Goal: Task Accomplishment & Management: Use online tool/utility

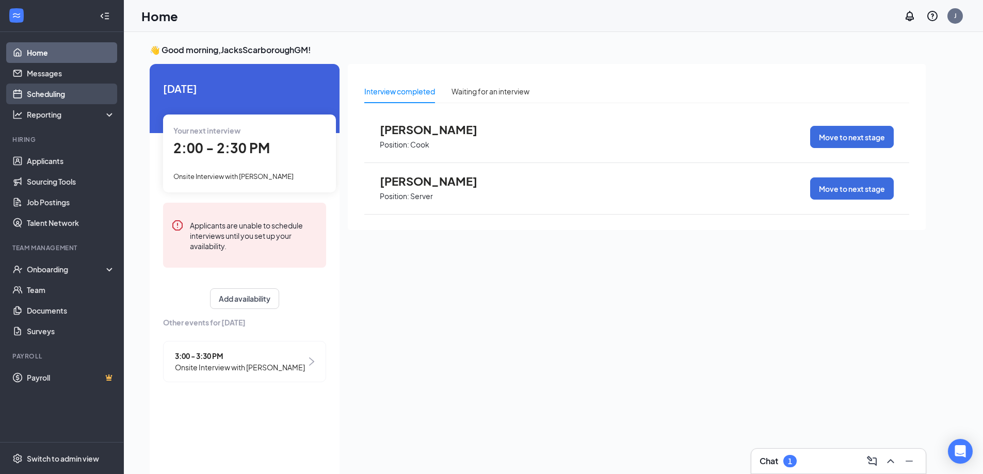
click at [53, 94] on link "Scheduling" at bounding box center [71, 94] width 88 height 21
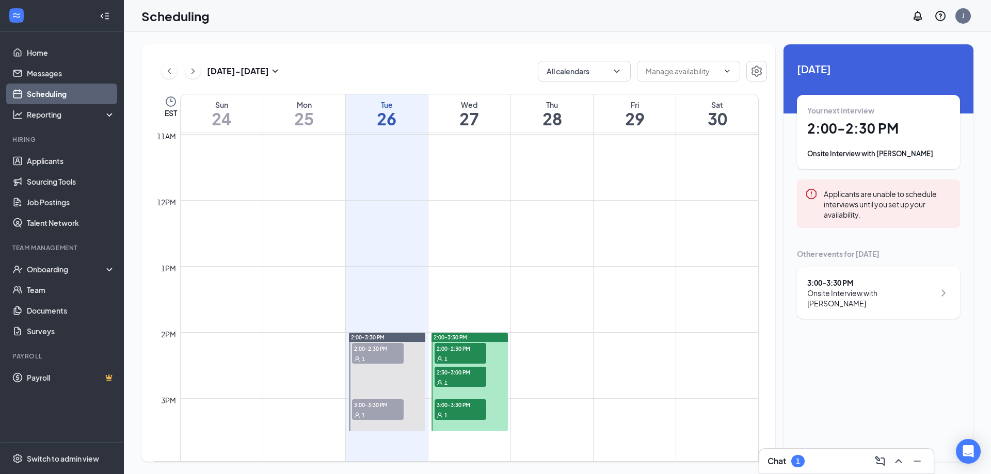
scroll to position [765, 0]
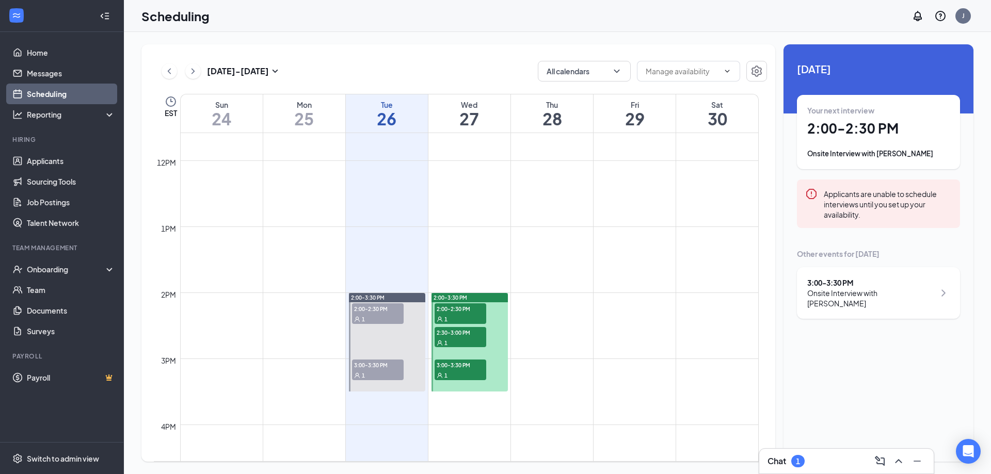
click at [462, 307] on span "2:00-2:30 PM" at bounding box center [461, 309] width 52 height 10
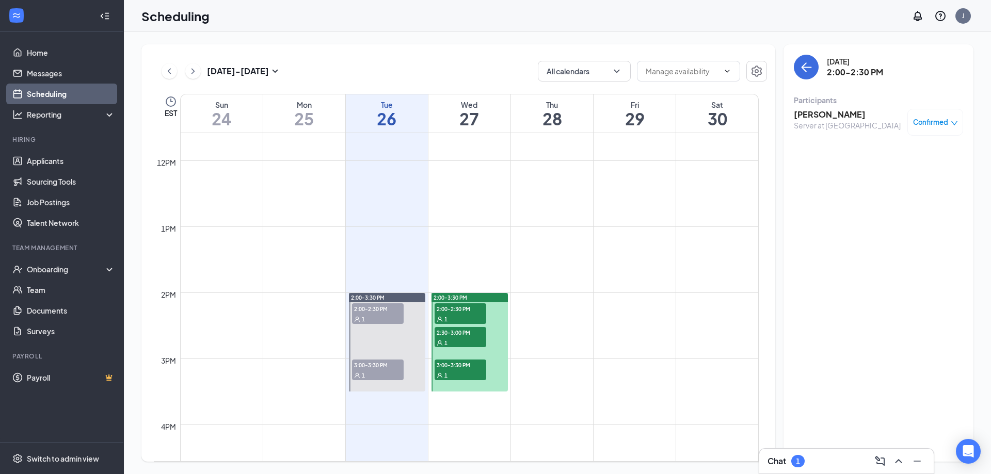
click at [858, 120] on h3 "[PERSON_NAME]" at bounding box center [847, 114] width 107 height 11
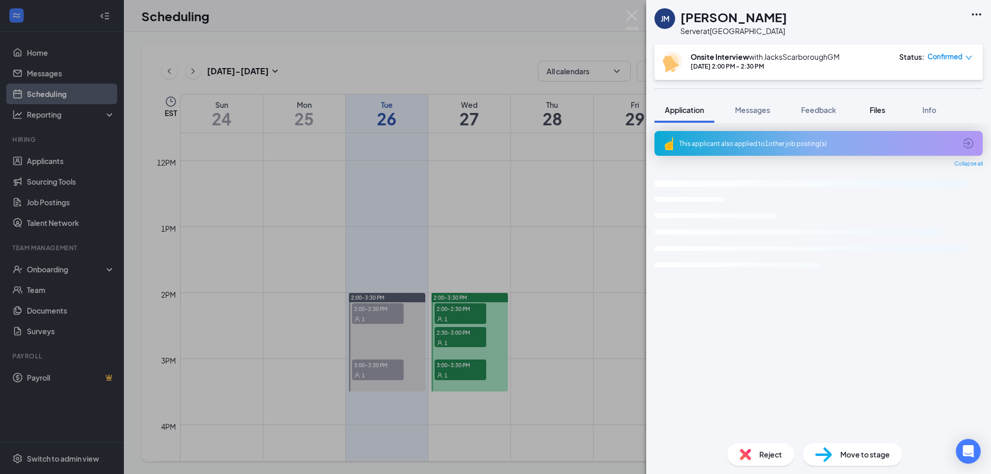
click at [873, 109] on span "Files" at bounding box center [877, 109] width 15 height 9
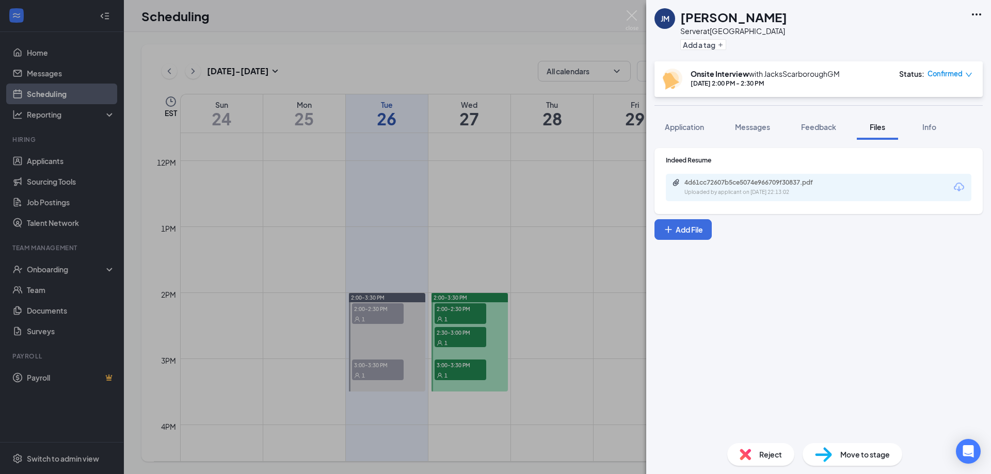
drag, startPoint x: 757, startPoint y: 197, endPoint x: 761, endPoint y: 191, distance: 7.0
click at [760, 193] on div "4d61cc72607b5ce5074e966709f30837.pdf Uploaded by applicant on [DATE] 22:13:02" at bounding box center [819, 187] width 306 height 27
click at [814, 185] on div "4d61cc72607b5ce5074e966709f30837.pdf" at bounding box center [756, 183] width 145 height 8
click at [628, 15] on img at bounding box center [632, 20] width 13 height 20
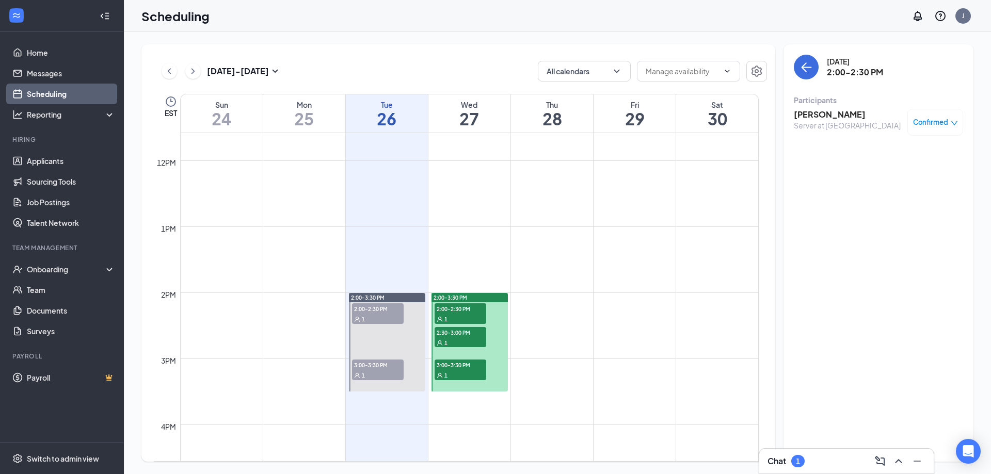
click at [466, 339] on div "1" at bounding box center [461, 343] width 52 height 10
click at [817, 113] on h3 "[PERSON_NAME]" at bounding box center [847, 114] width 107 height 11
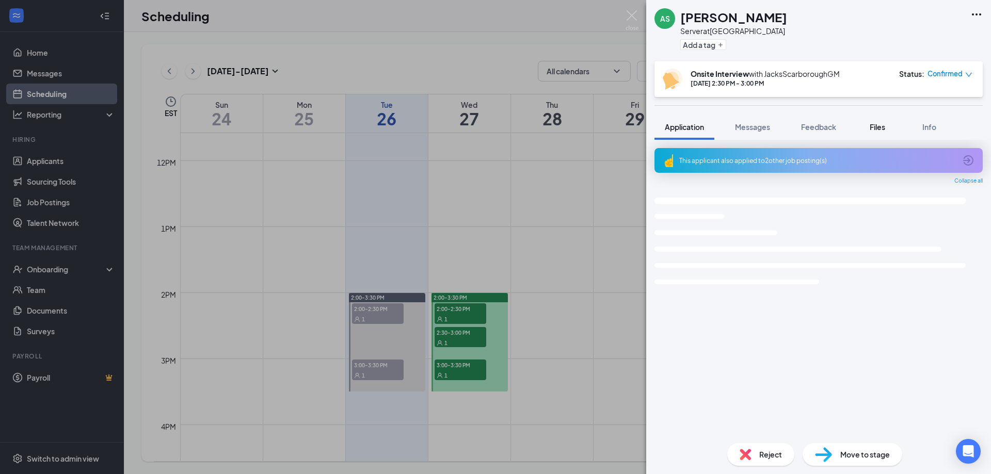
click at [878, 122] on span "Files" at bounding box center [877, 126] width 15 height 9
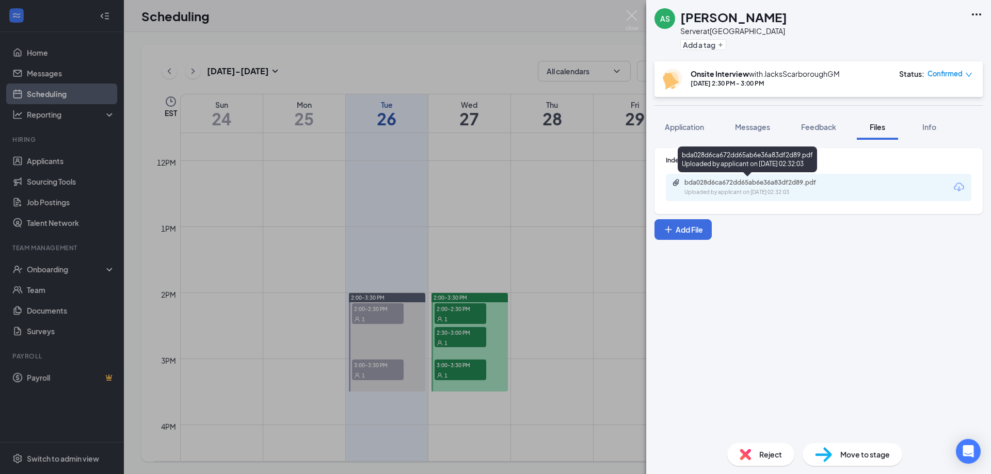
click at [758, 187] on div "bda028d6ca672dd65ab6e36a83df2d89.pdf Uploaded by applicant on [DATE] 02:32:03" at bounding box center [755, 188] width 167 height 18
click at [630, 16] on img at bounding box center [632, 20] width 13 height 20
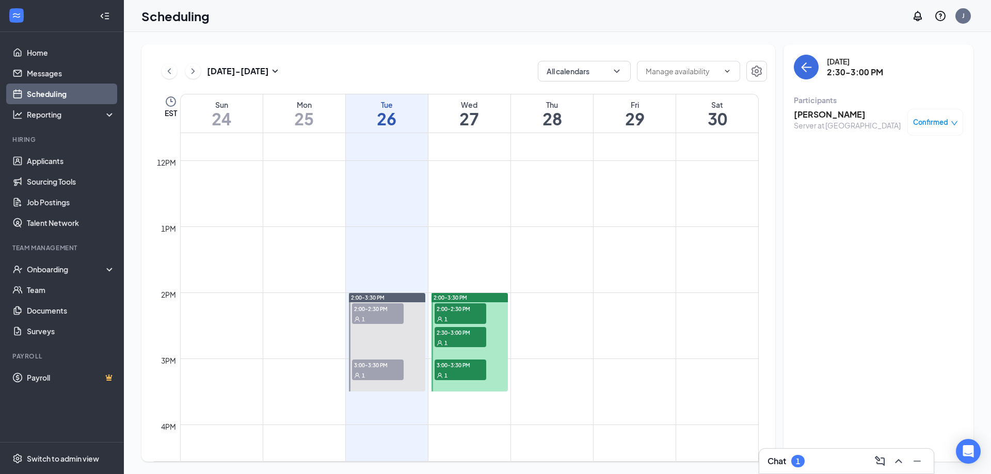
click at [465, 372] on div "1" at bounding box center [461, 375] width 52 height 10
click at [807, 113] on h3 "[PERSON_NAME]" at bounding box center [847, 114] width 107 height 11
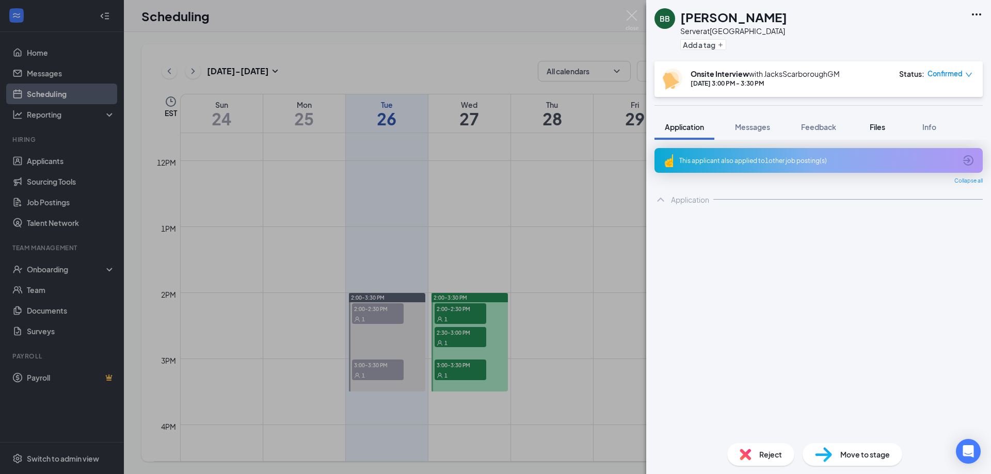
click at [879, 127] on span "Files" at bounding box center [877, 126] width 15 height 9
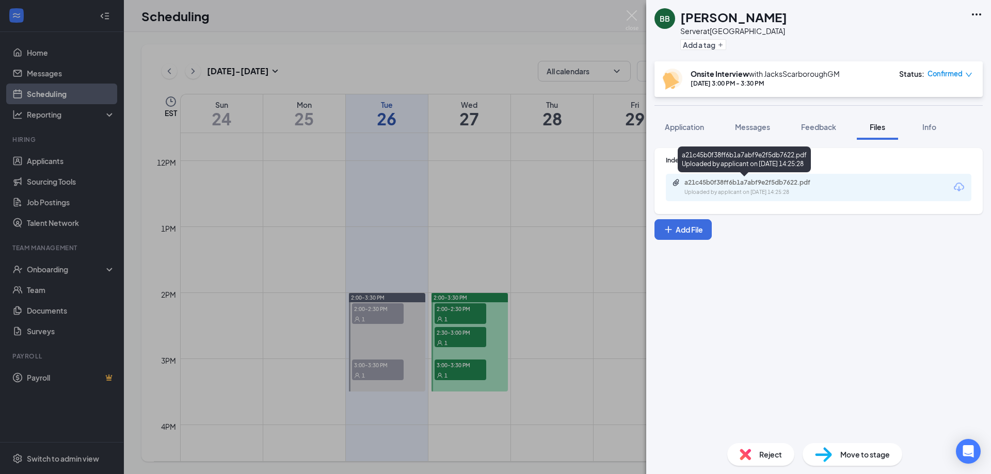
click at [801, 188] on div "Uploaded by applicant on [DATE] 14:25:28" at bounding box center [761, 192] width 155 height 8
click at [629, 14] on img at bounding box center [632, 20] width 13 height 20
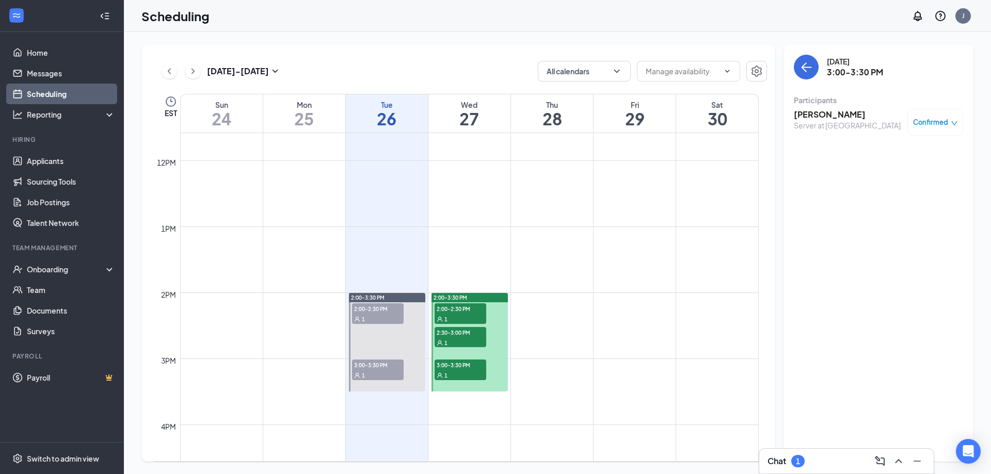
click at [803, 459] on div "1" at bounding box center [797, 461] width 13 height 12
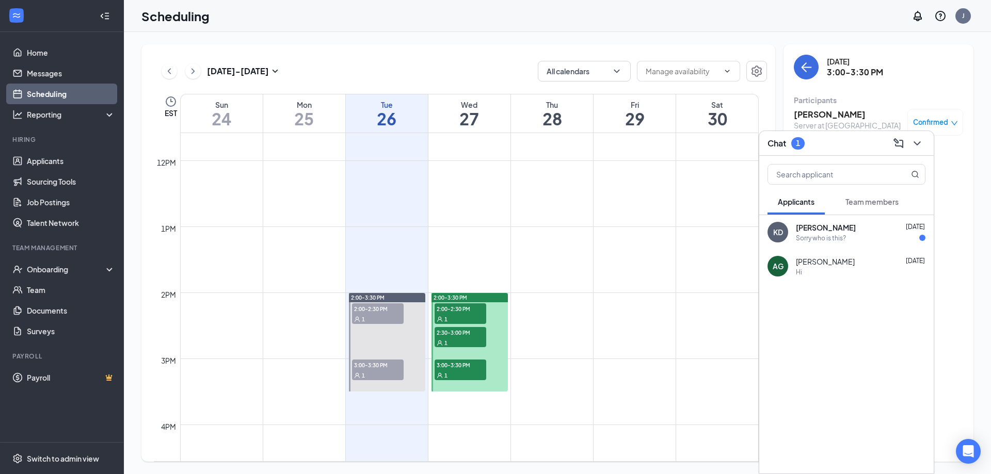
click at [828, 238] on div "Sorry who is this?" at bounding box center [821, 238] width 50 height 9
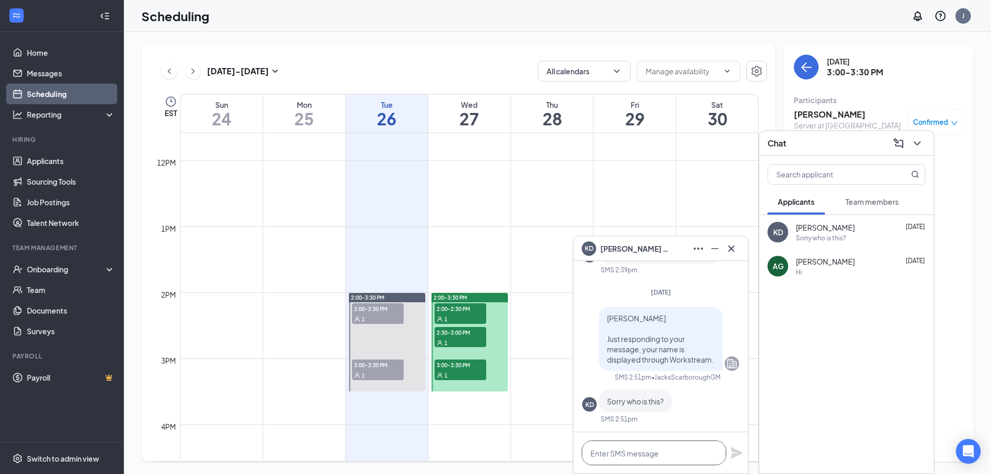
click at [685, 450] on textarea at bounding box center [654, 453] width 145 height 25
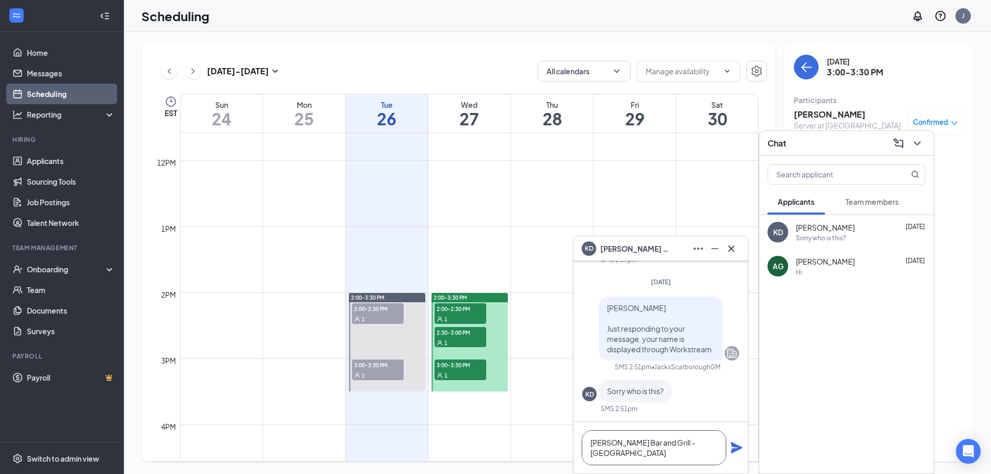
type textarea "[PERSON_NAME] Bar and Grill - [GEOGRAPHIC_DATA]"
click at [739, 447] on icon "Plane" at bounding box center [736, 447] width 11 height 11
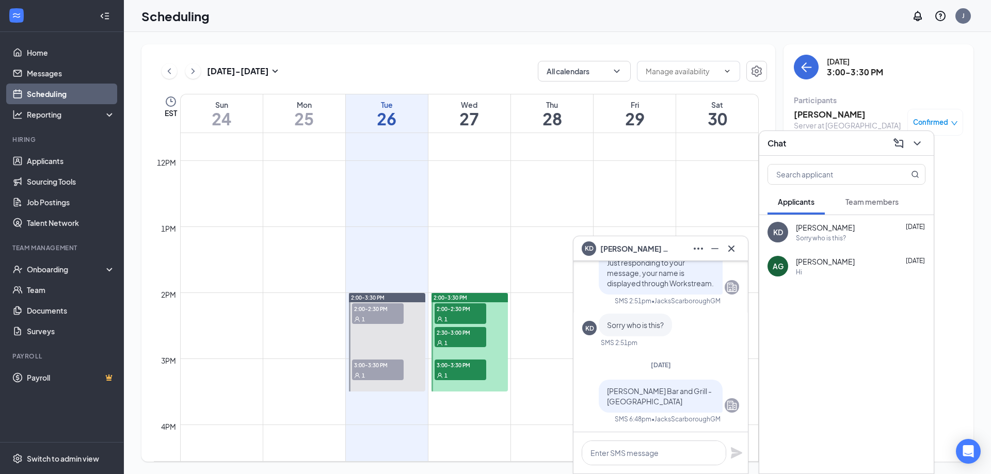
scroll to position [0, 0]
click at [735, 250] on icon "Cross" at bounding box center [731, 249] width 12 height 12
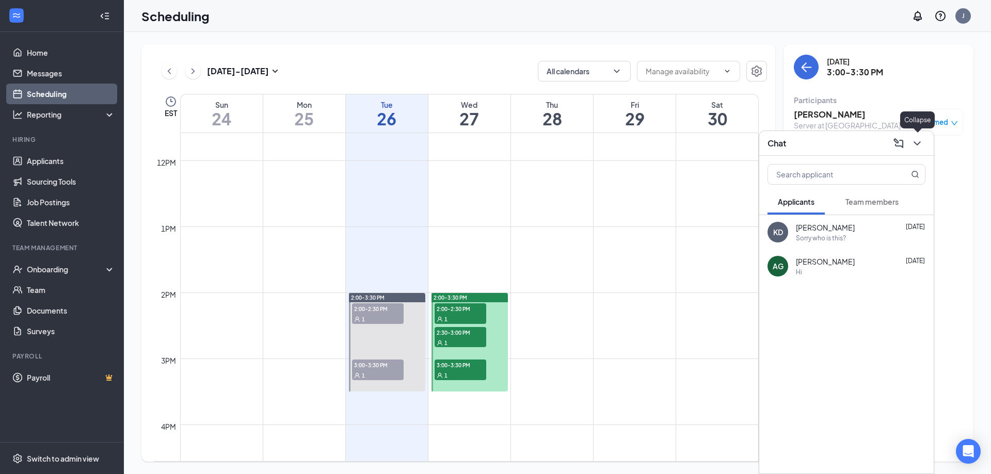
click at [921, 145] on icon "ChevronDown" at bounding box center [917, 143] width 12 height 12
